Goal: Check status

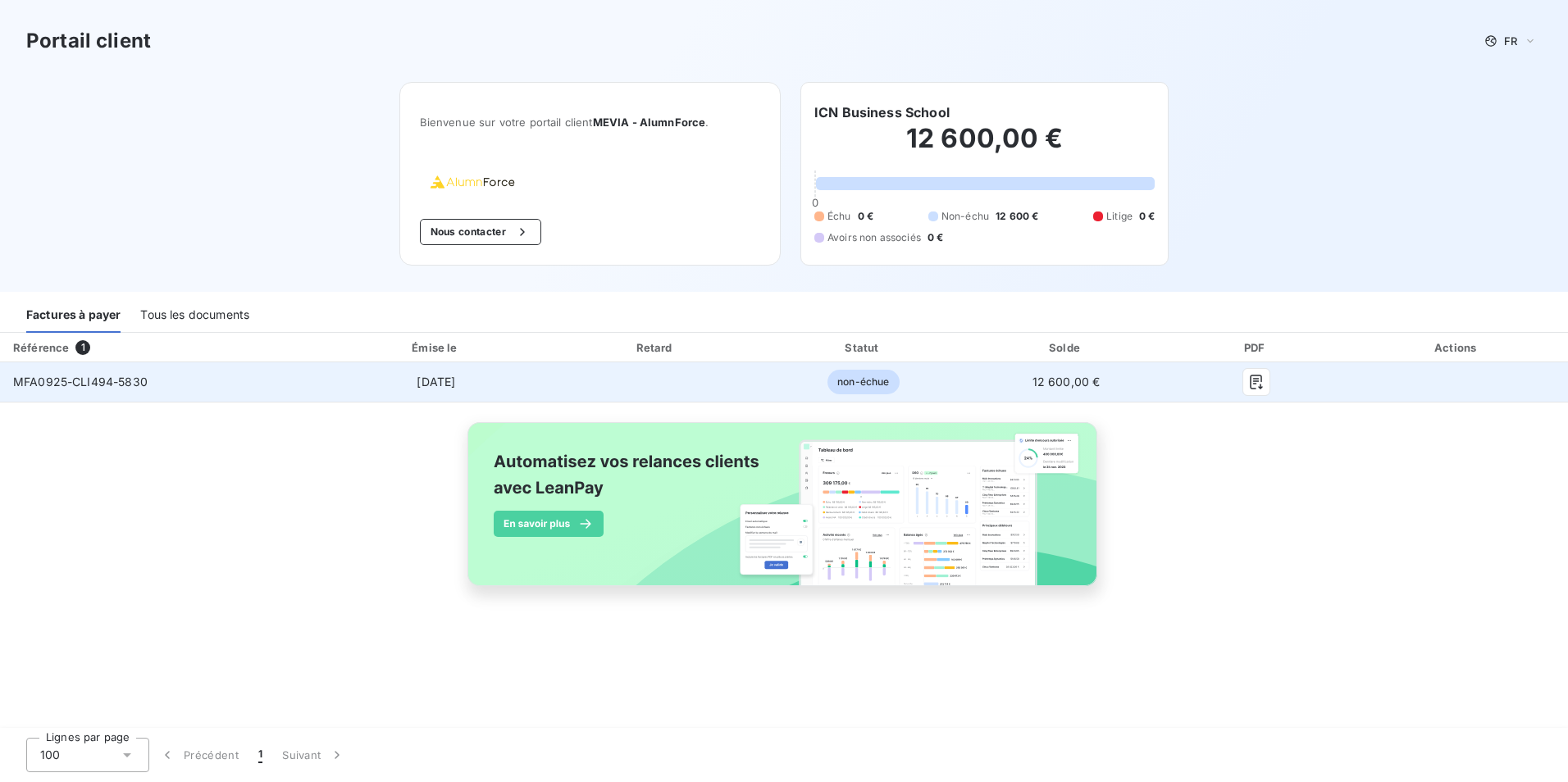
click at [76, 389] on div "MFA0925-CLI494-5830" at bounding box center [81, 382] width 135 height 17
drag, startPoint x: 76, startPoint y: 389, endPoint x: 184, endPoint y: 389, distance: 108.0
click at [184, 389] on td "MFA0925-CLI494-5830" at bounding box center [160, 382] width 321 height 39
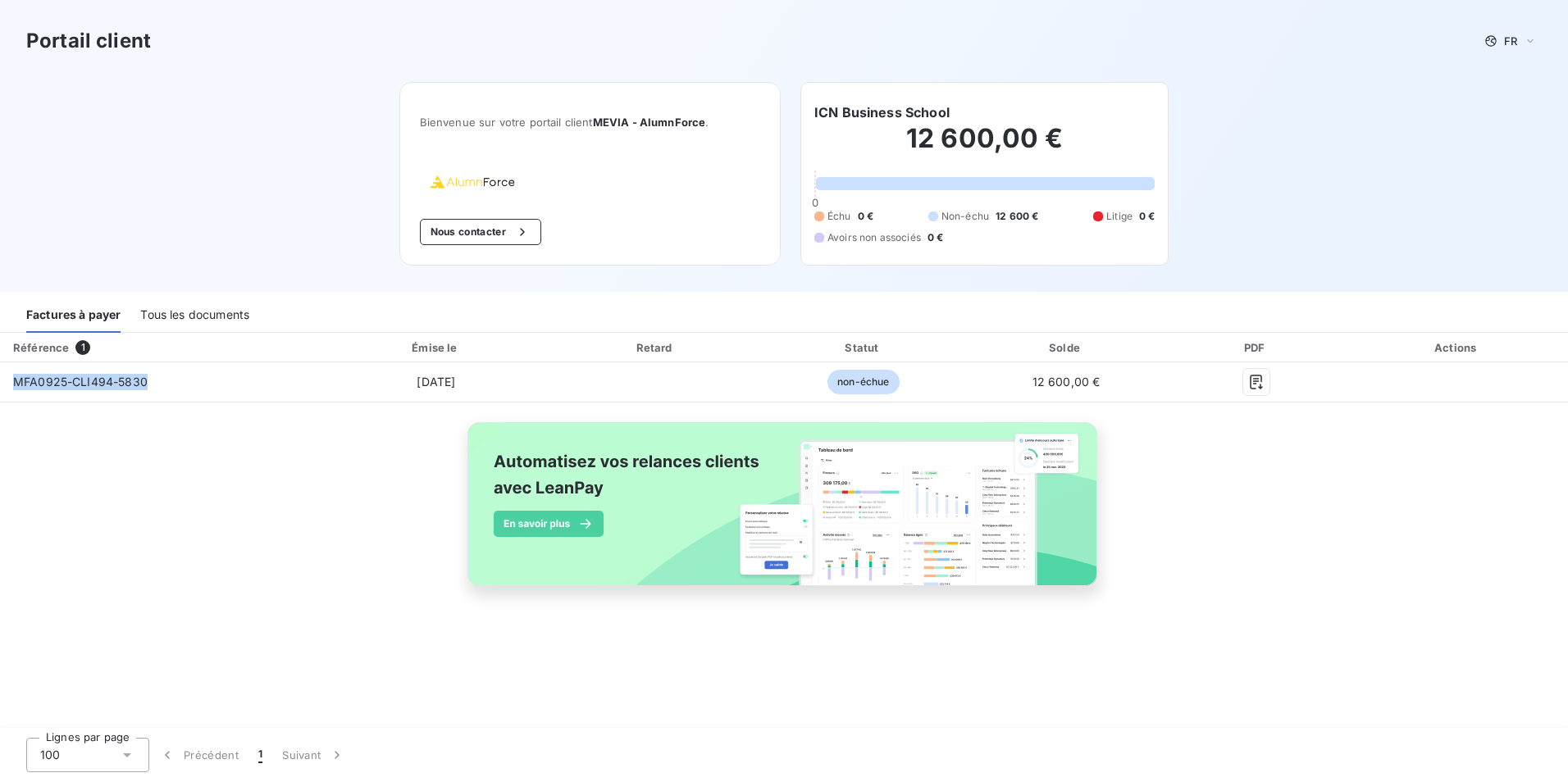
drag, startPoint x: 184, startPoint y: 385, endPoint x: -3, endPoint y: 384, distance: 187.0
click at [0, 384] on html "Portail client FR Bienvenue sur votre portail client MEVIA - AlumnForce . Nous …" at bounding box center [784, 391] width 1568 height 782
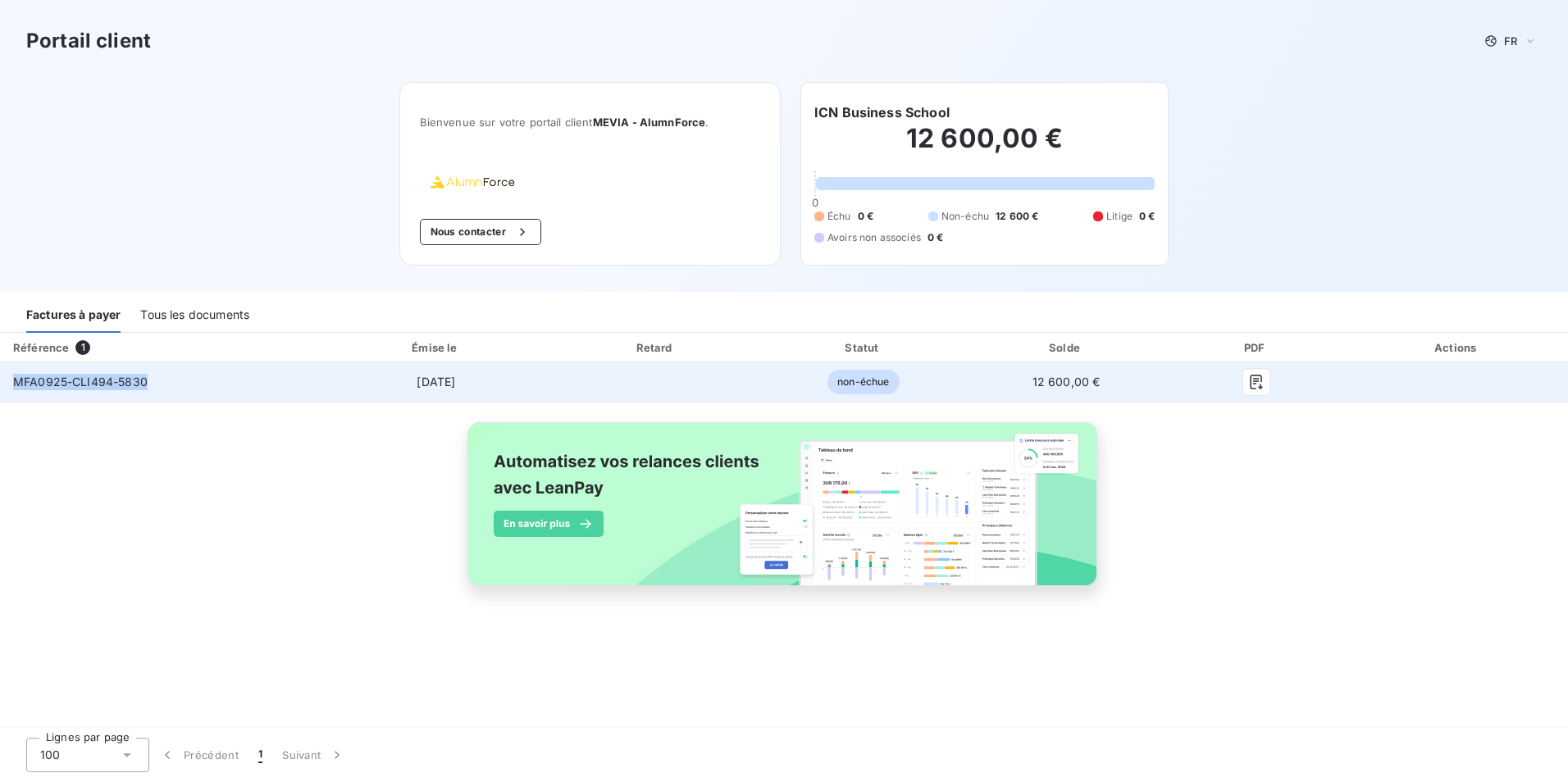
copy table "Référence 1 Émise le Retard Statut Solde PDF Actions MFA0925-CLI494-5830"
